Goal: Transaction & Acquisition: Obtain resource

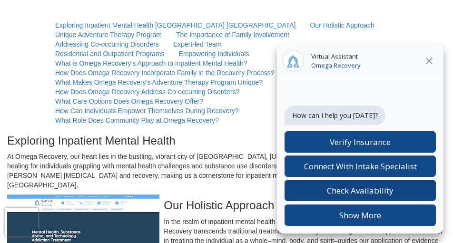
scroll to position [93, 0]
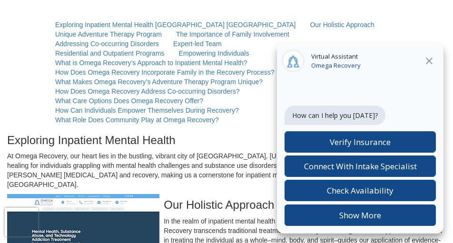
click at [430, 61] on icon at bounding box center [429, 61] width 7 height 7
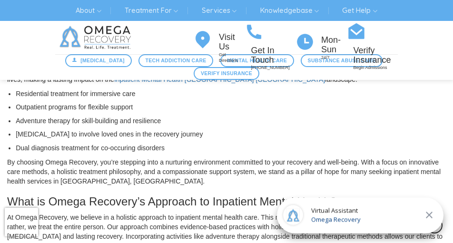
scroll to position [671, 0]
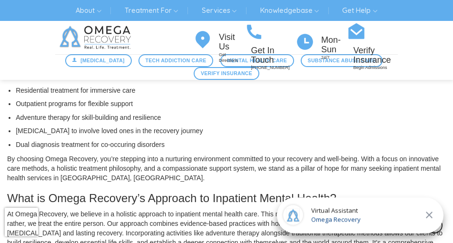
click at [428, 214] on icon at bounding box center [429, 215] width 11 height 11
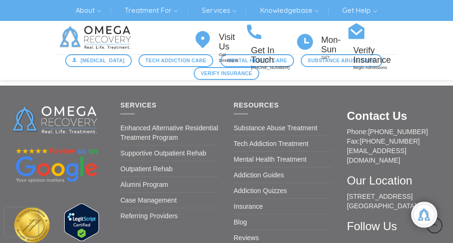
scroll to position [1441, 0]
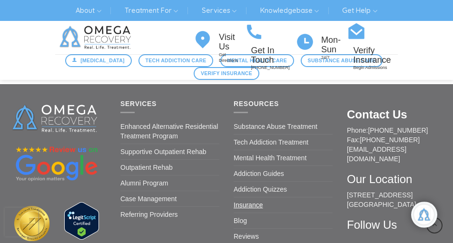
click at [251, 198] on link "Insurance" at bounding box center [248, 205] width 29 height 15
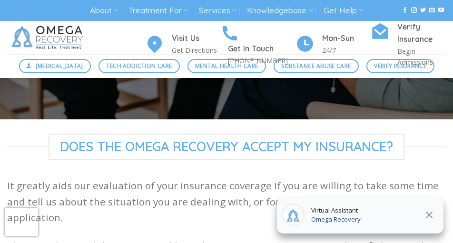
scroll to position [174, 0]
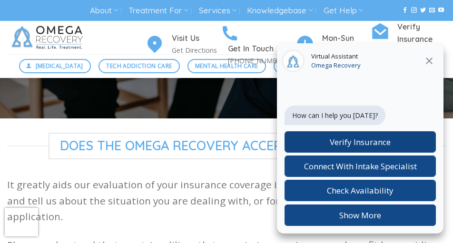
click at [344, 144] on span "Verify Insurance" at bounding box center [360, 142] width 61 height 11
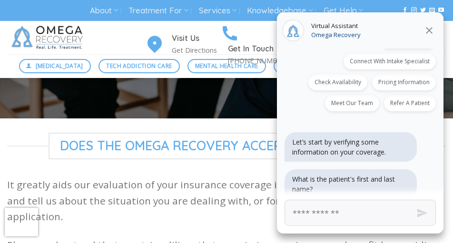
scroll to position [62, 0]
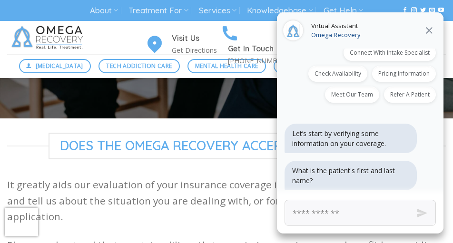
click at [293, 214] on input "First and Last Name" at bounding box center [360, 213] width 151 height 26
click button "Next" at bounding box center [0, 0] width 0 height 0
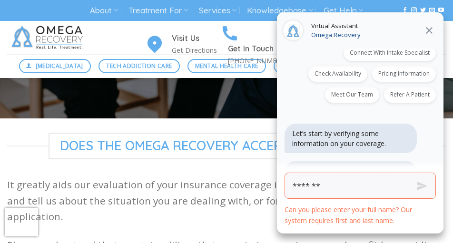
scroll to position [89, 0]
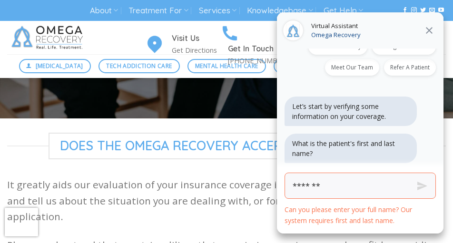
click at [318, 188] on input "*******" at bounding box center [360, 186] width 151 height 26
type input "*"
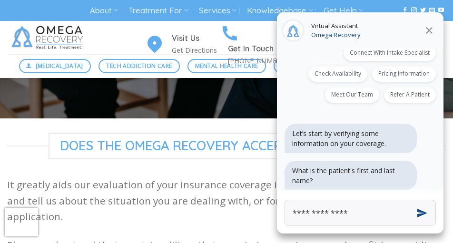
type input "**********"
click at [372, 182] on p "What is the patient's first and last name?" at bounding box center [350, 176] width 117 height 20
click at [356, 214] on input "**********" at bounding box center [360, 213] width 151 height 26
click button "Next" at bounding box center [0, 0] width 0 height 0
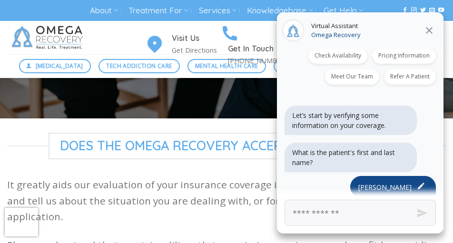
scroll to position [134, 0]
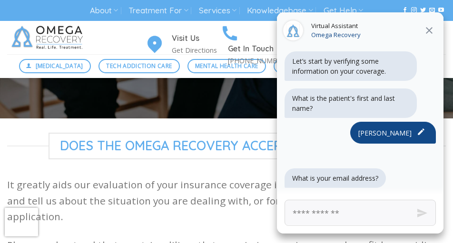
type input "**********"
click at [430, 28] on icon at bounding box center [429, 30] width 11 height 11
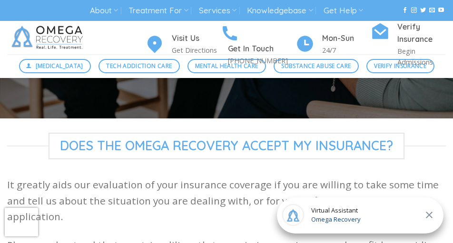
click at [390, 160] on span "Does The Omega Recovery Accept My Insurance?" at bounding box center [227, 146] width 356 height 27
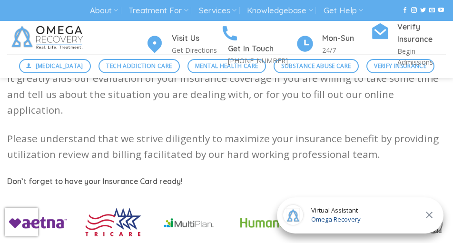
scroll to position [290, 0]
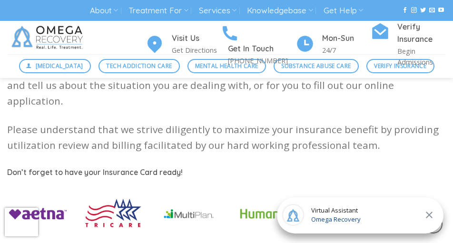
click at [429, 213] on icon at bounding box center [429, 215] width 11 height 11
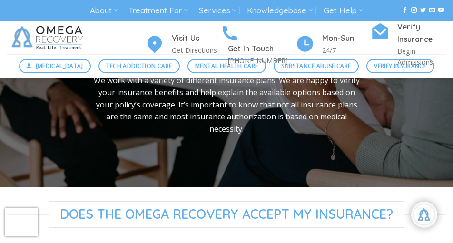
scroll to position [40, 0]
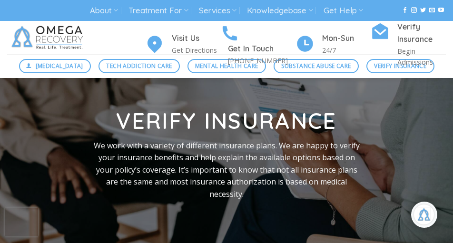
click at [415, 159] on div at bounding box center [226, 157] width 453 height 191
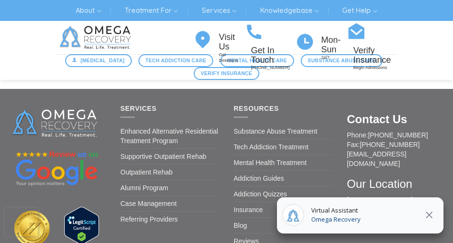
scroll to position [1414, 0]
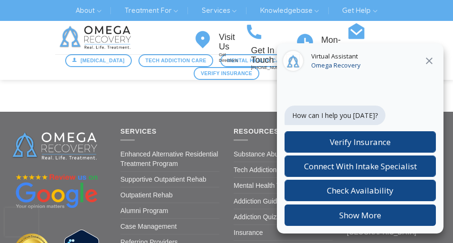
click at [430, 60] on icon at bounding box center [429, 61] width 7 height 7
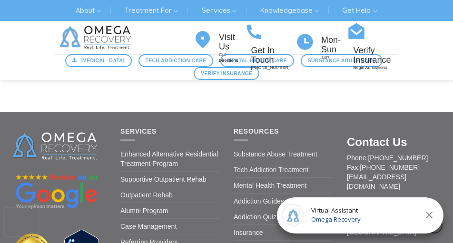
click at [431, 213] on icon at bounding box center [429, 215] width 7 height 7
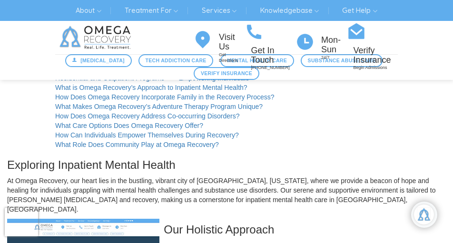
scroll to position [0, 0]
